Goal: Task Accomplishment & Management: Use online tool/utility

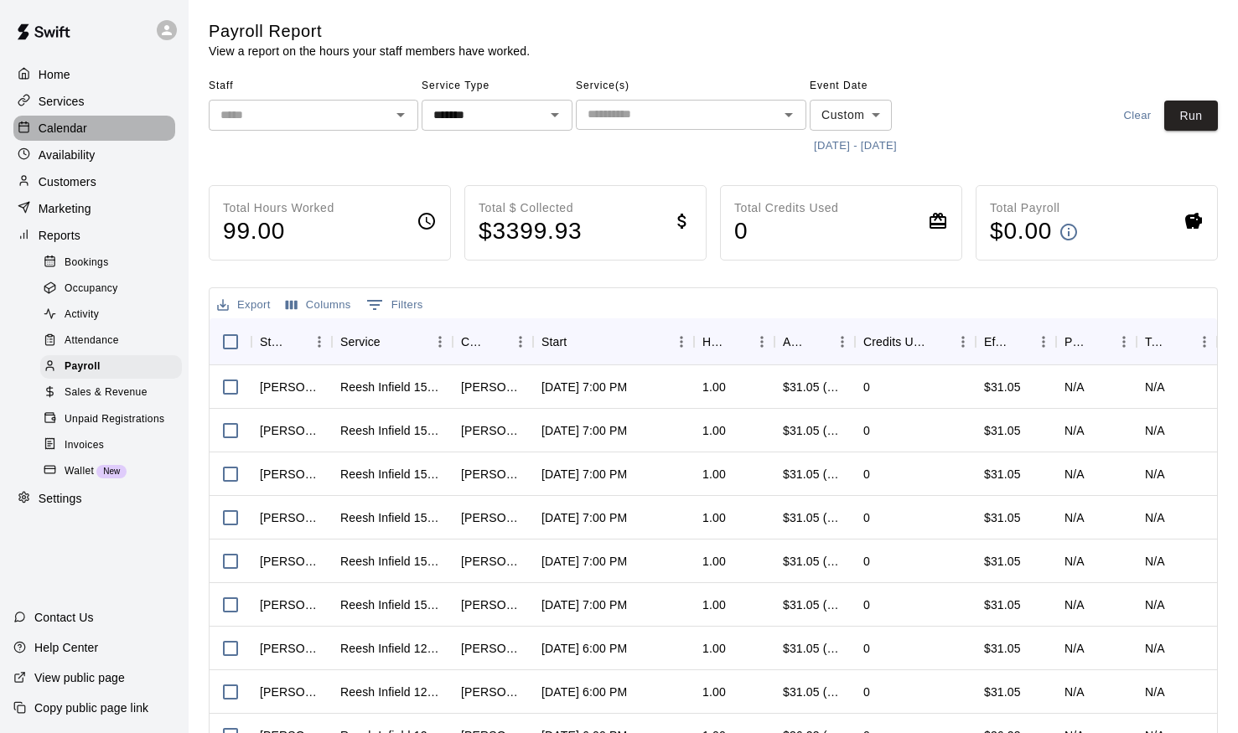
click at [46, 129] on p "Calendar" at bounding box center [63, 128] width 49 height 17
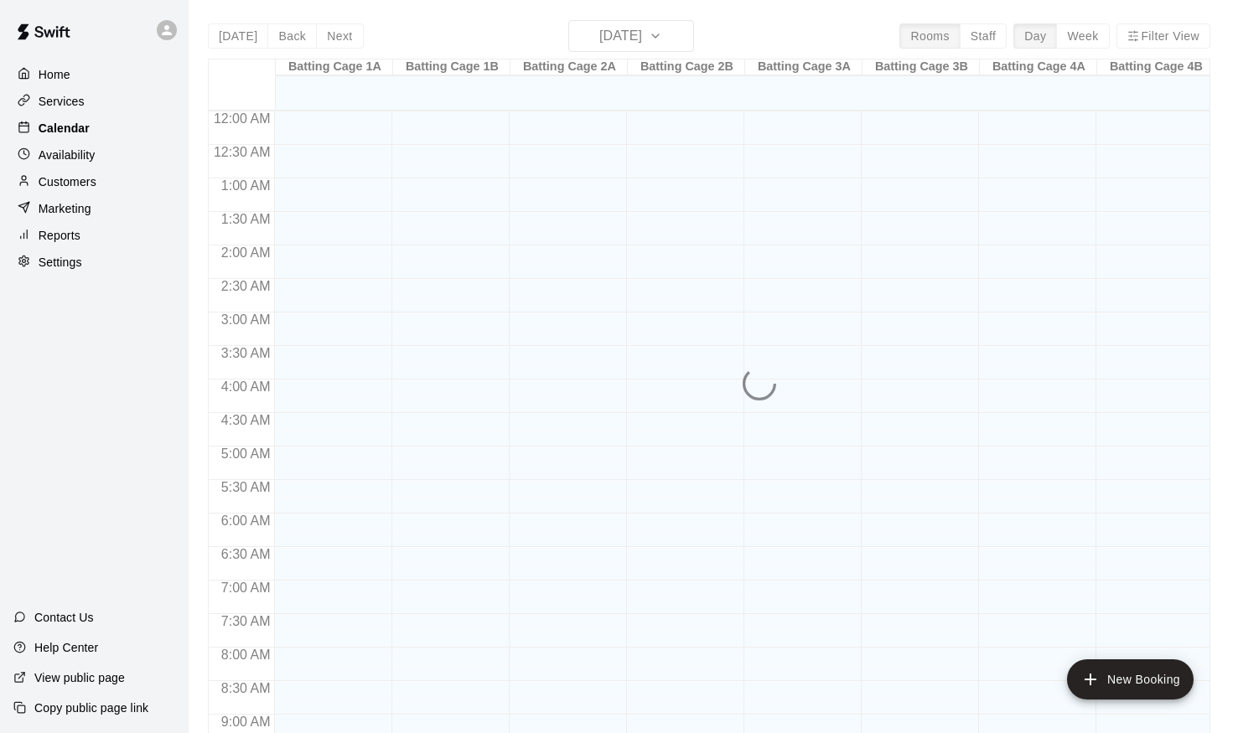
scroll to position [846, 0]
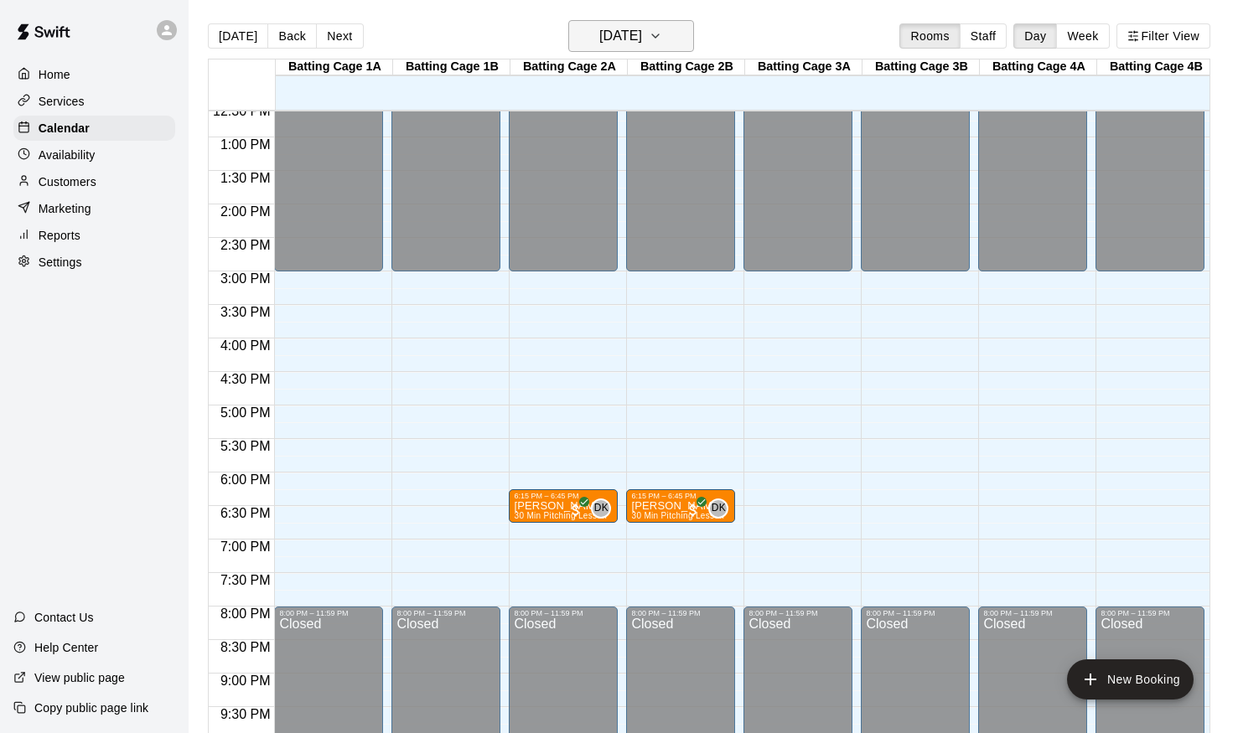
click at [662, 41] on icon "button" at bounding box center [655, 36] width 13 height 20
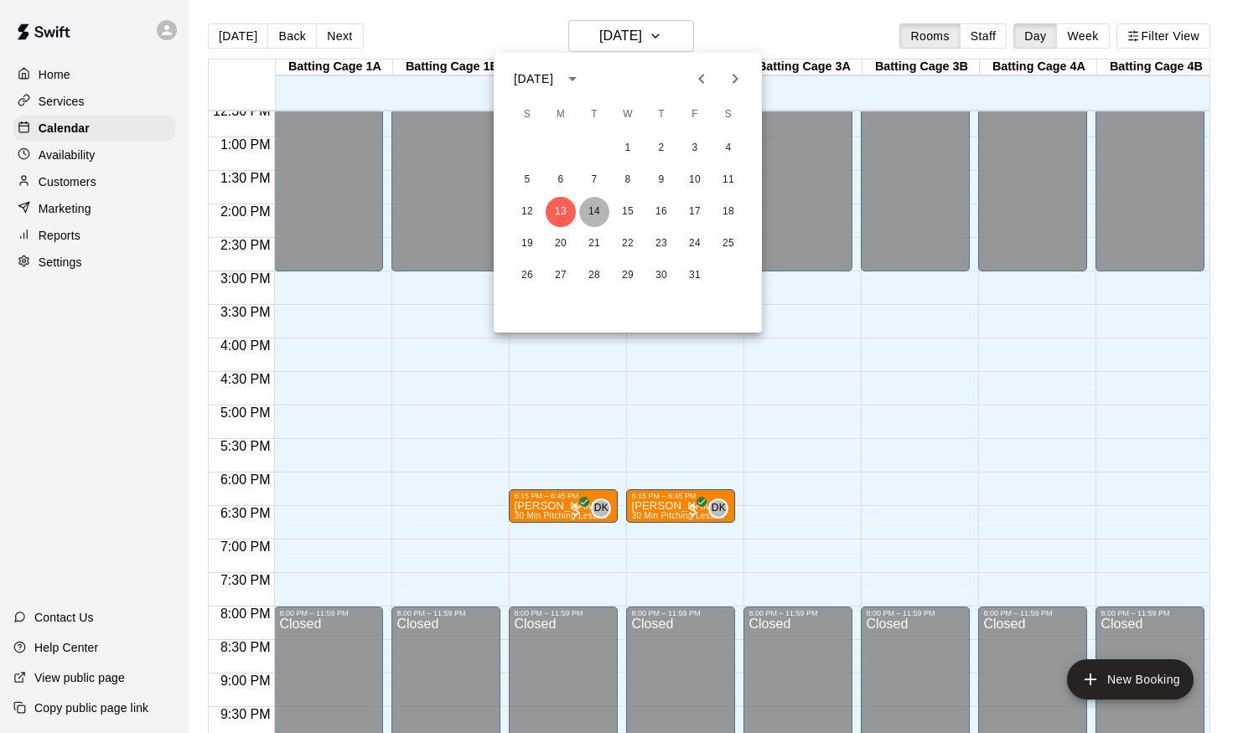
click at [594, 209] on button "14" at bounding box center [594, 212] width 30 height 30
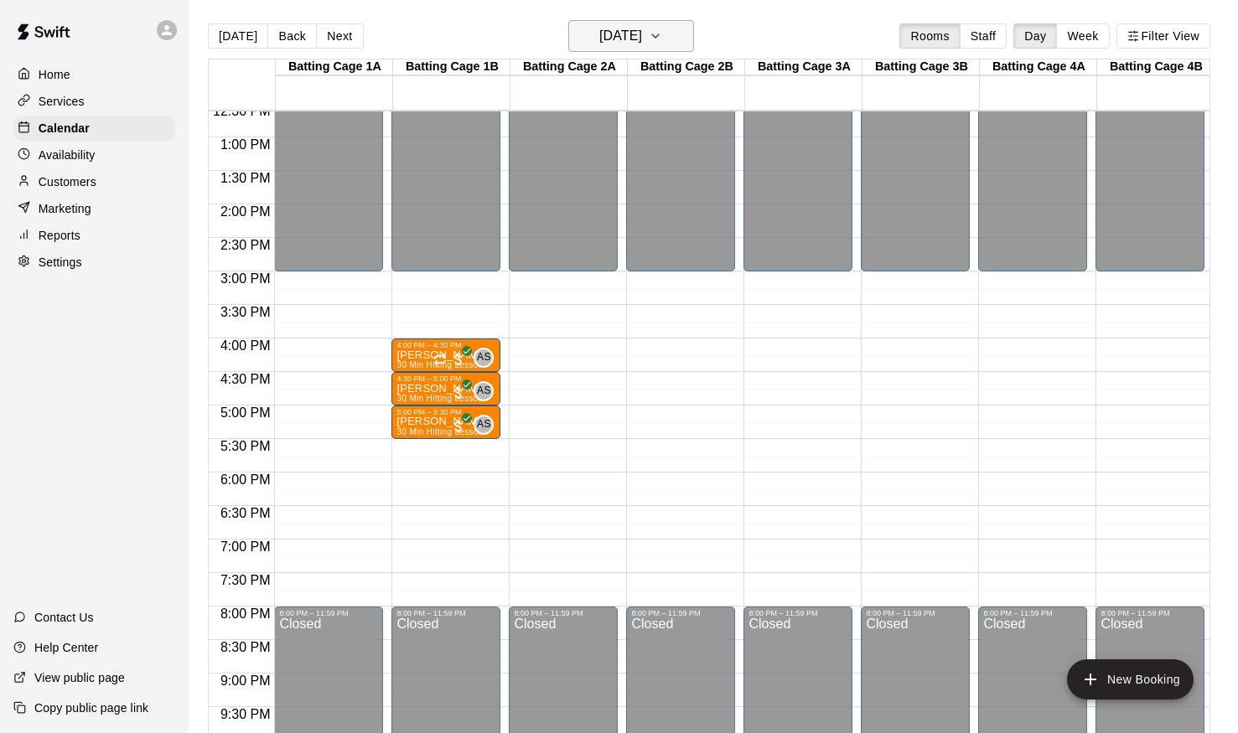
click at [662, 39] on icon "button" at bounding box center [655, 36] width 13 height 20
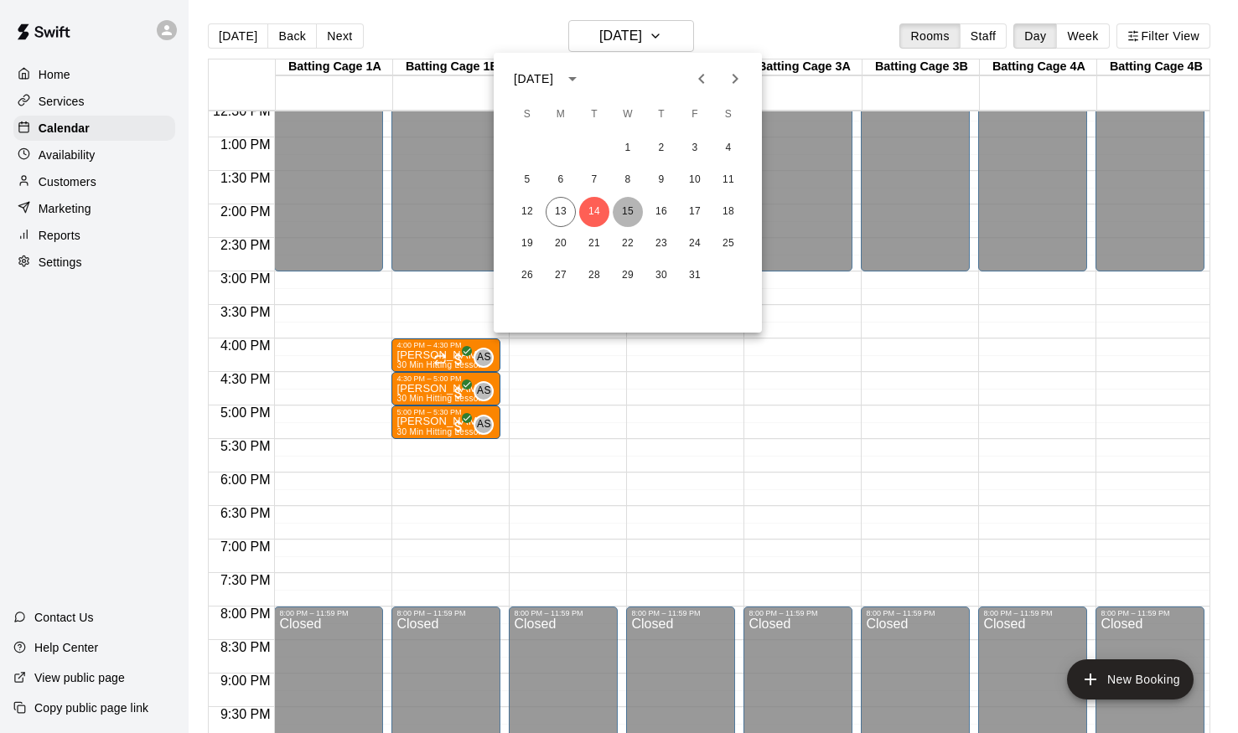
click at [626, 211] on button "15" at bounding box center [628, 212] width 30 height 30
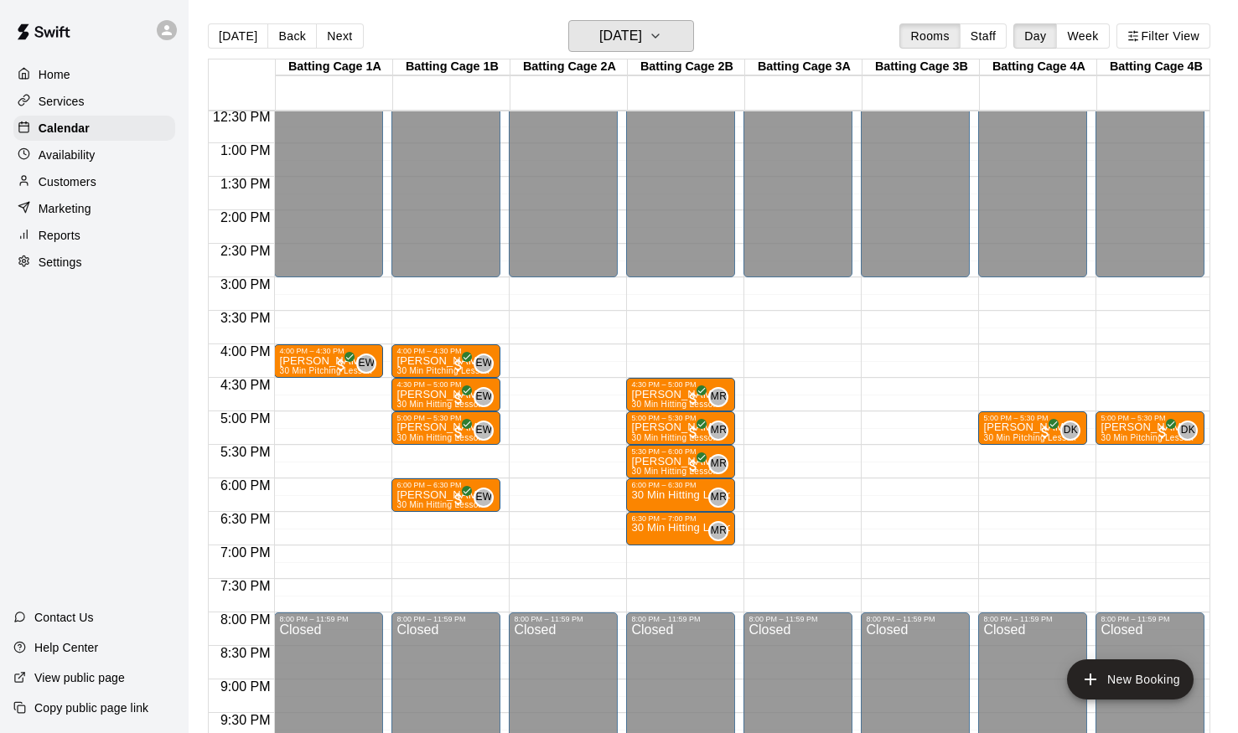
scroll to position [842, 0]
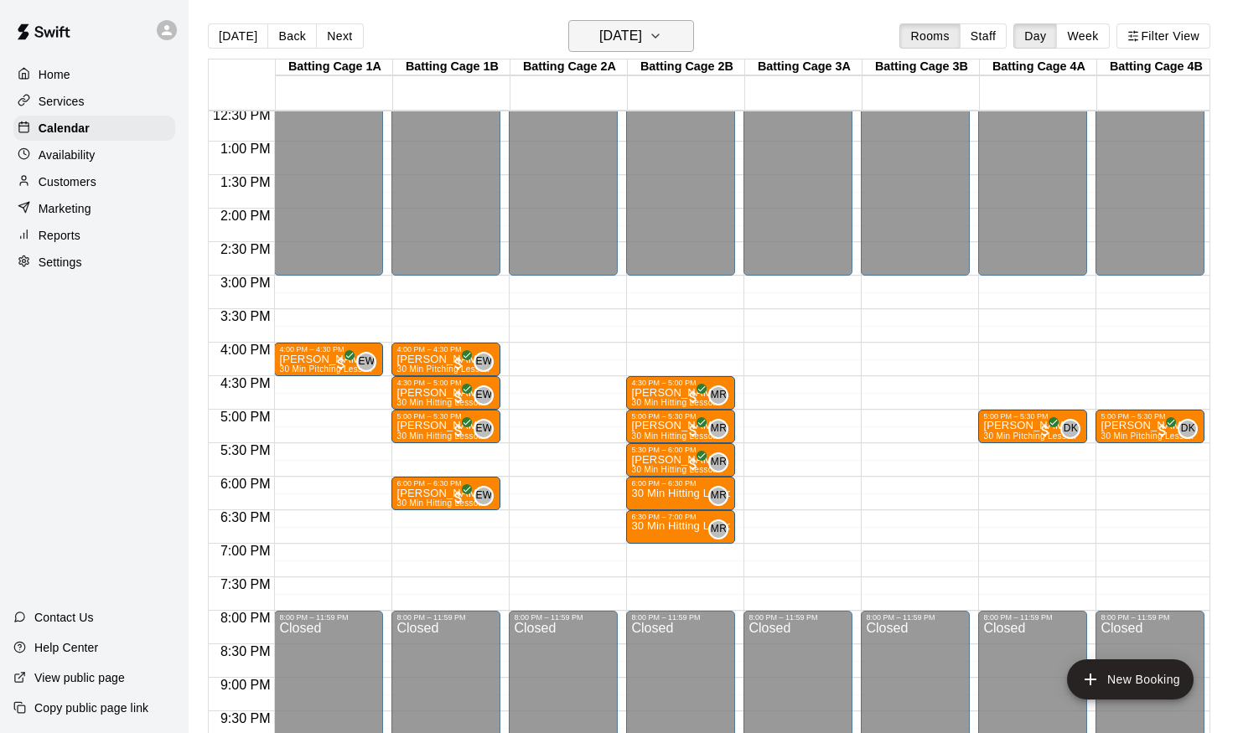
click at [662, 41] on icon "button" at bounding box center [655, 36] width 13 height 20
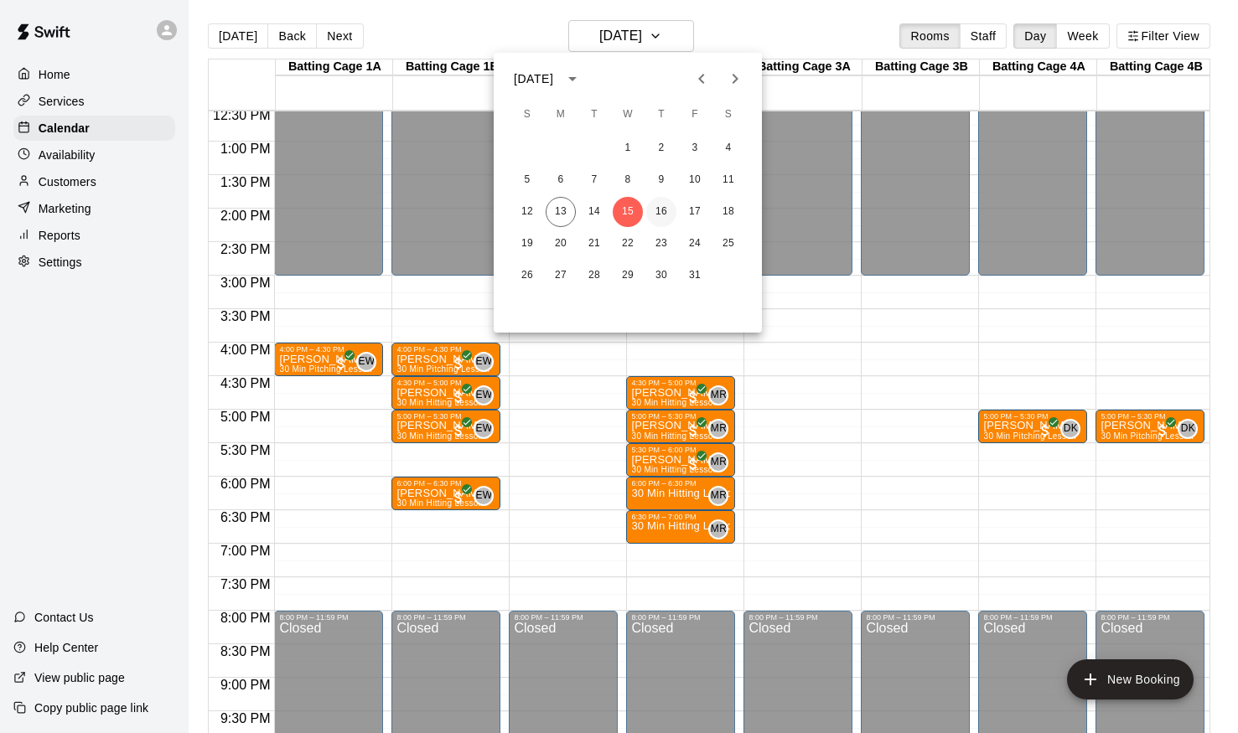
click at [666, 210] on button "16" at bounding box center [661, 212] width 30 height 30
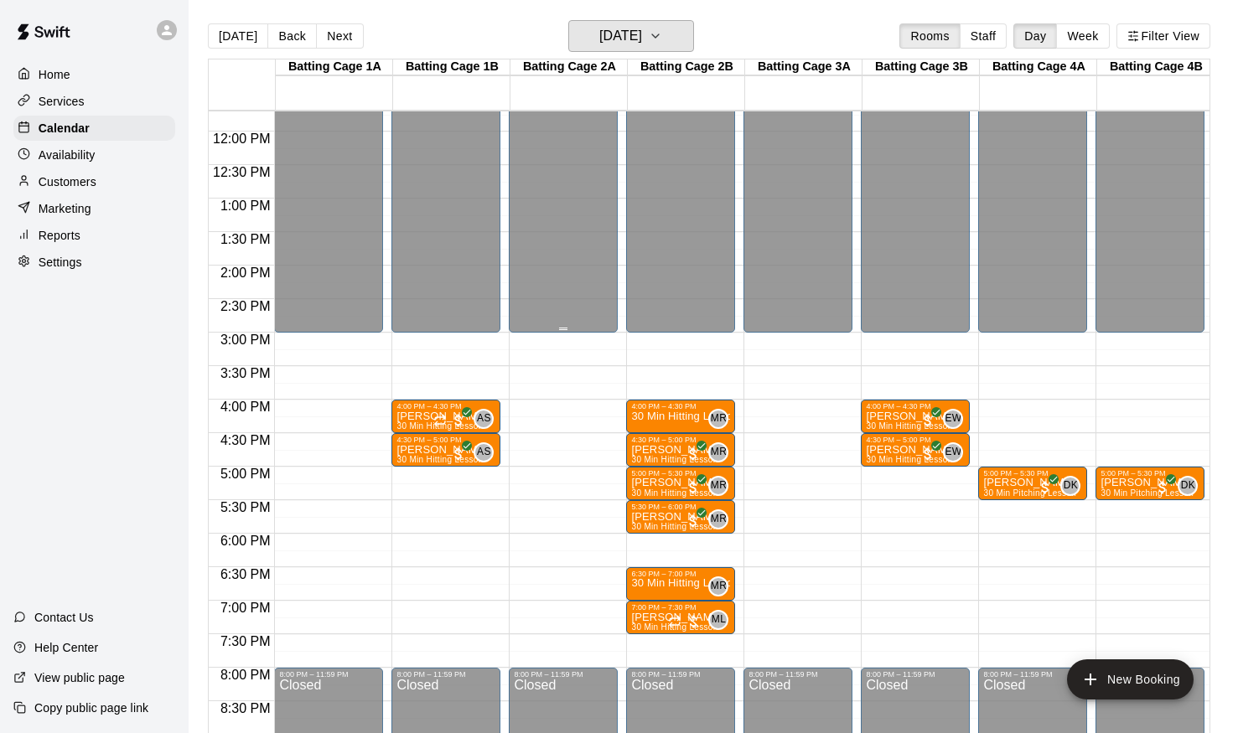
scroll to position [807, 0]
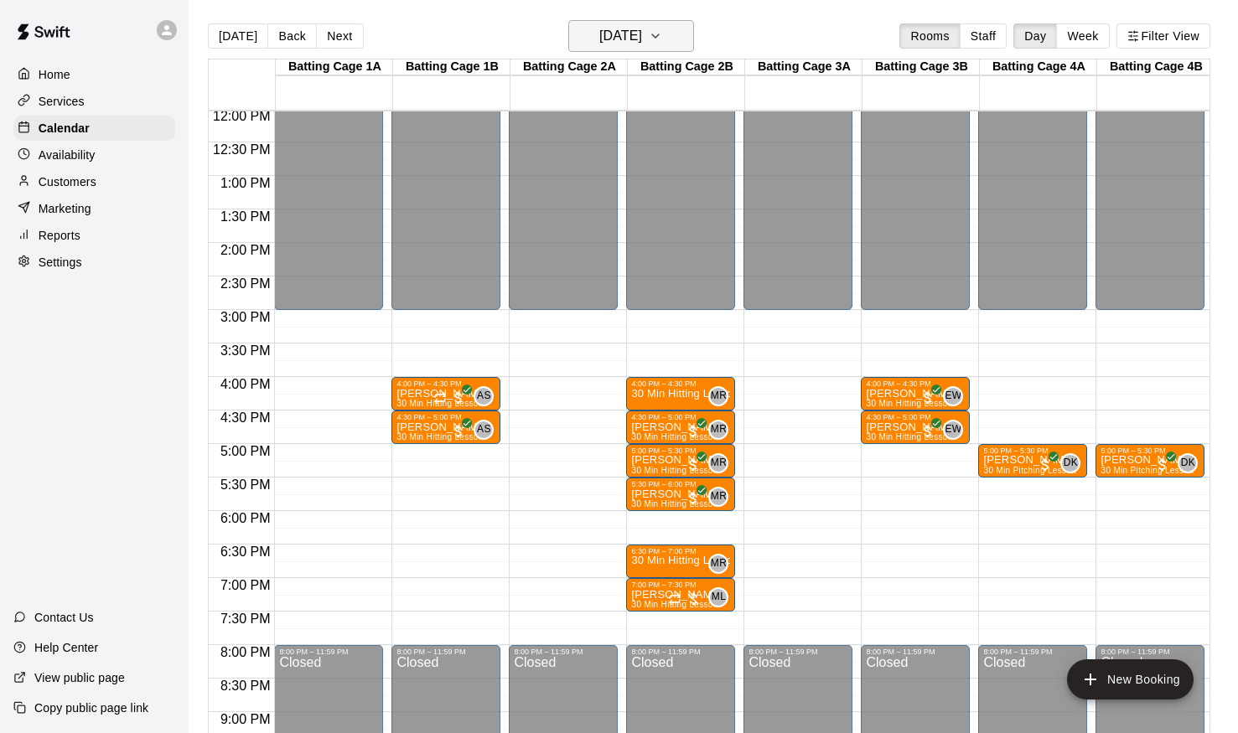
click at [662, 37] on icon "button" at bounding box center [655, 36] width 13 height 20
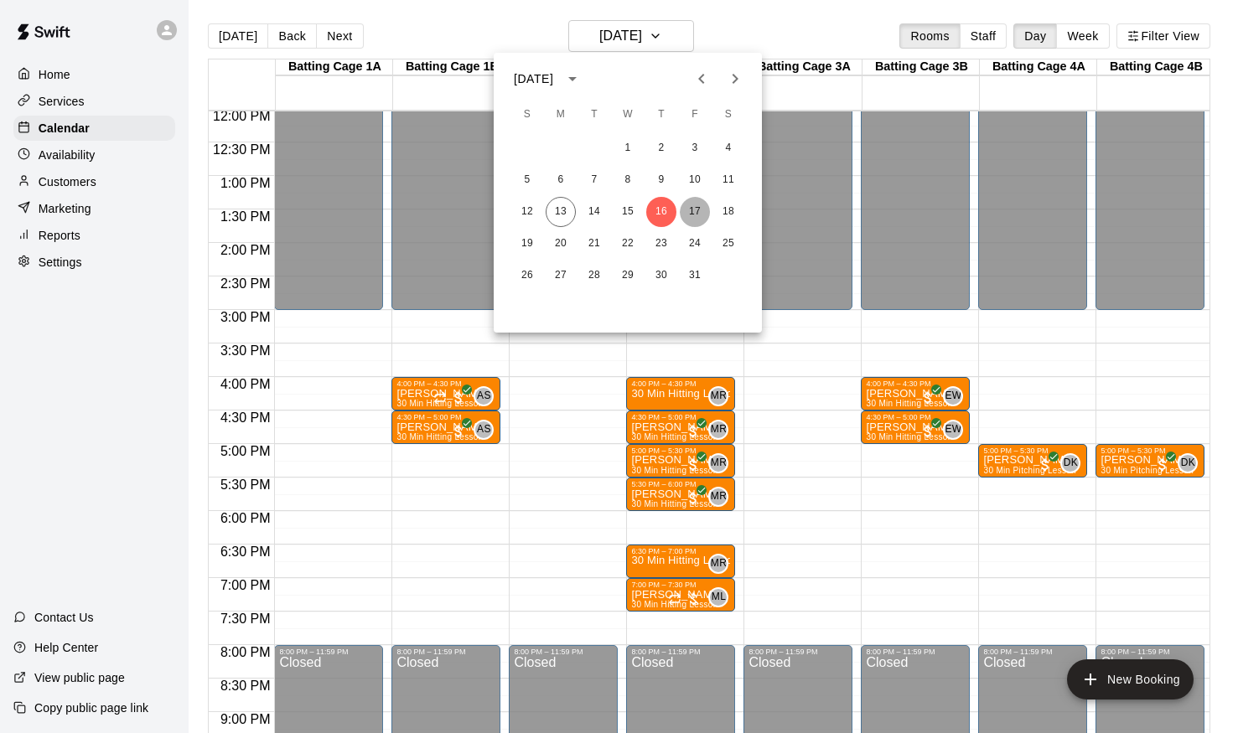
click at [693, 207] on button "17" at bounding box center [695, 212] width 30 height 30
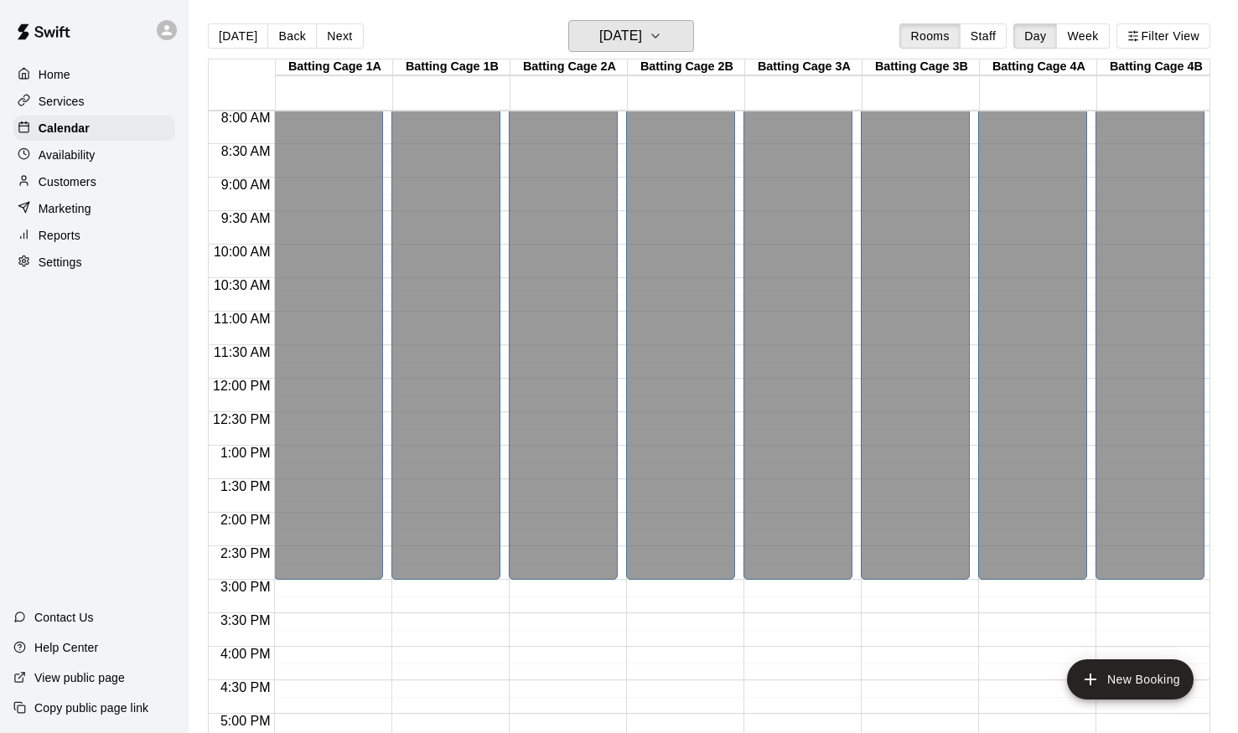
scroll to position [2, 0]
